Goal: Use online tool/utility: Utilize a website feature to perform a specific function

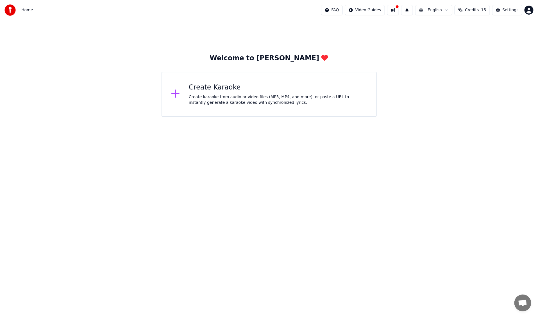
click at [257, 96] on div "Create karaoke from audio or video files (MP3, MP4, and more), or paste a URL t…" at bounding box center [278, 99] width 178 height 11
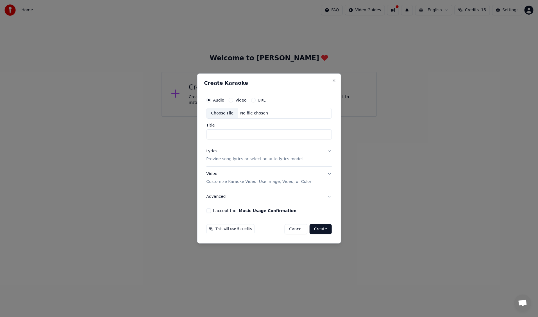
click at [224, 115] on div "Choose File" at bounding box center [222, 113] width 31 height 10
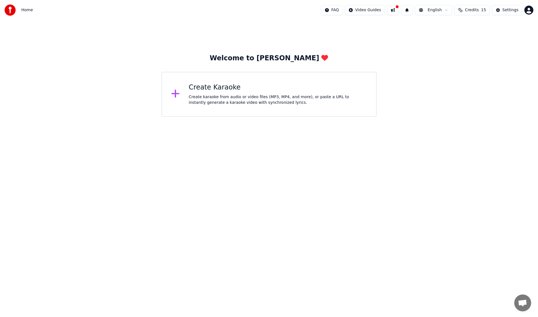
click at [241, 99] on div "Create karaoke from audio or video files (MP3, MP4, and more), or paste a URL t…" at bounding box center [278, 99] width 178 height 11
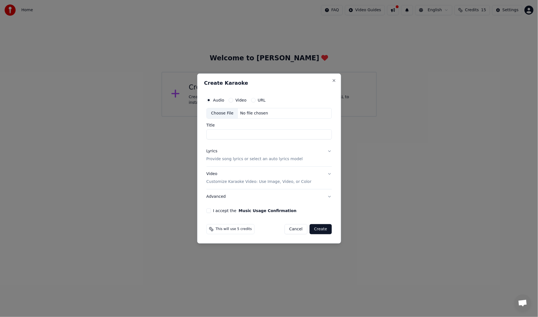
click at [325, 173] on button "Video Customize Karaoke Video: Use Image, Video, or Color" at bounding box center [268, 178] width 125 height 22
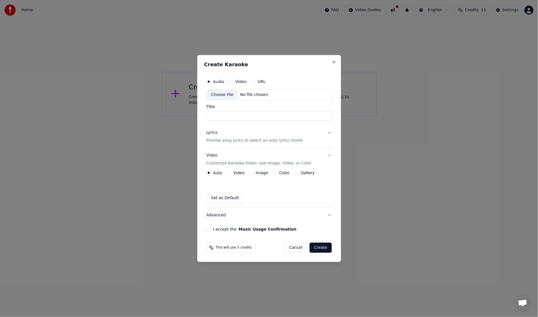
click at [332, 173] on div "Audio Video URL Choose File No file chosen Title Lyrics Provide song lyrics or …" at bounding box center [269, 154] width 130 height 160
click at [239, 115] on input "Title" at bounding box center [268, 116] width 125 height 10
type input "**********"
click at [334, 61] on button "Close" at bounding box center [334, 62] width 4 height 4
